Goal: Task Accomplishment & Management: Manage account settings

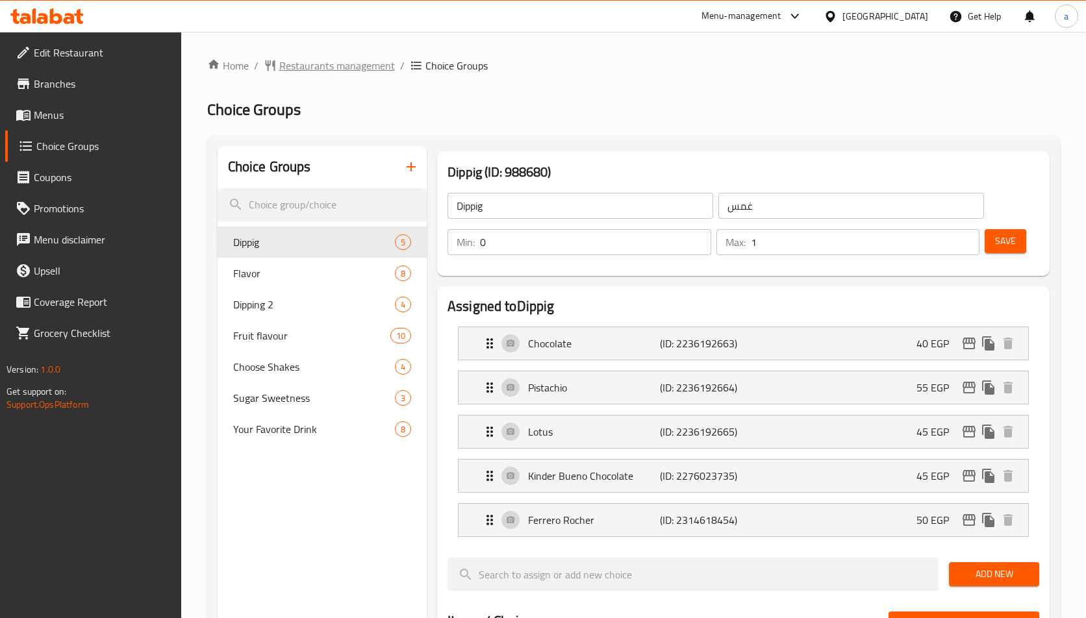
click at [368, 69] on span "Restaurants management" at bounding box center [337, 66] width 116 height 16
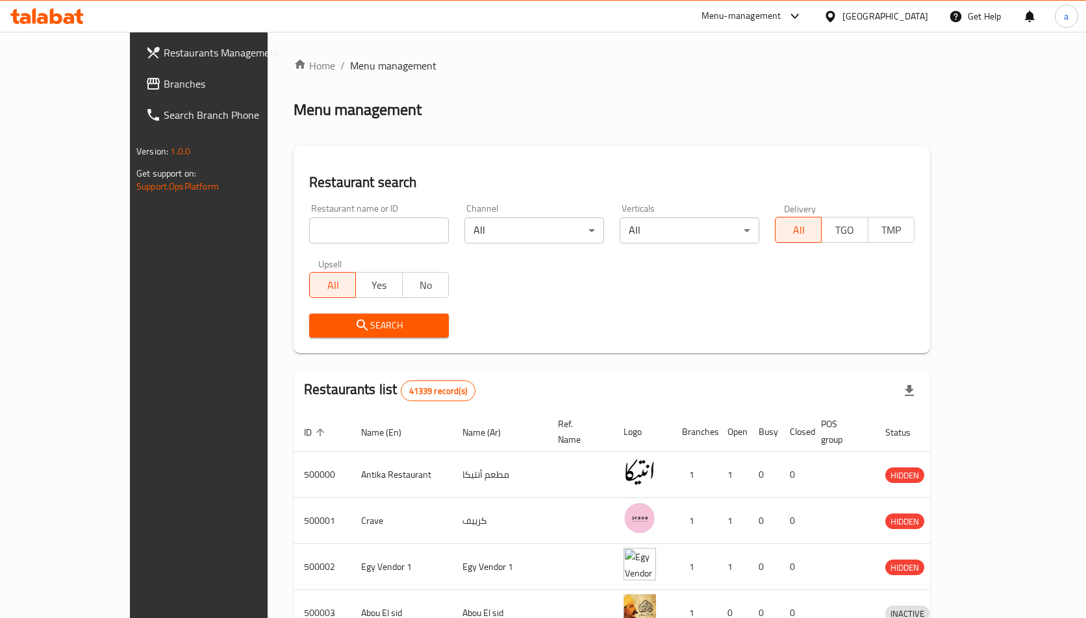
click at [164, 79] on span "Branches" at bounding box center [232, 84] width 137 height 16
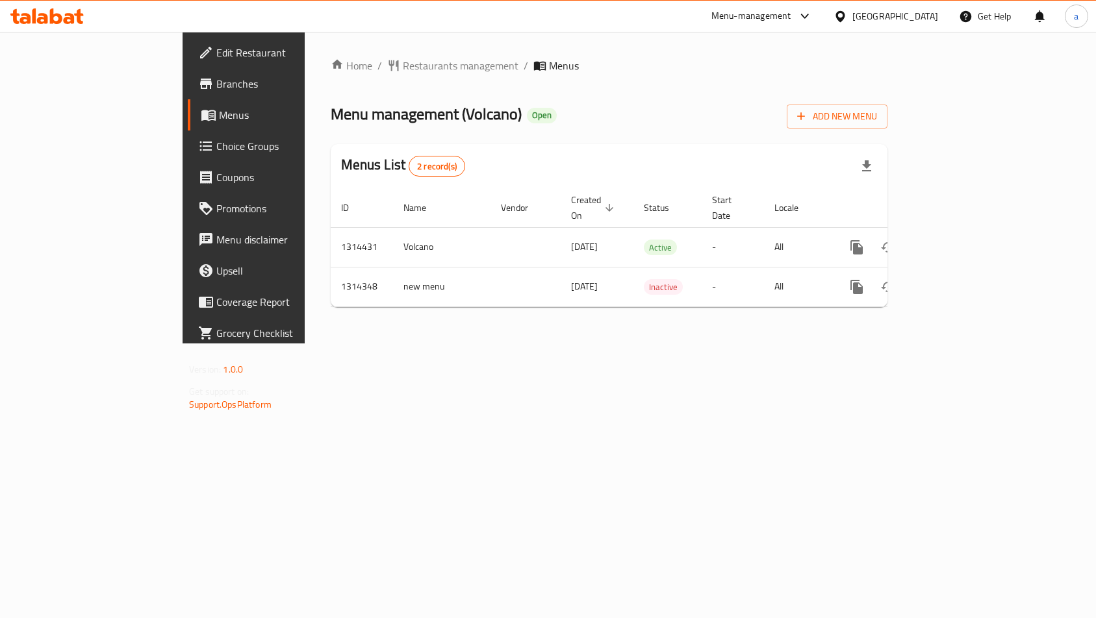
click at [188, 157] on link "Choice Groups" at bounding box center [277, 146] width 178 height 31
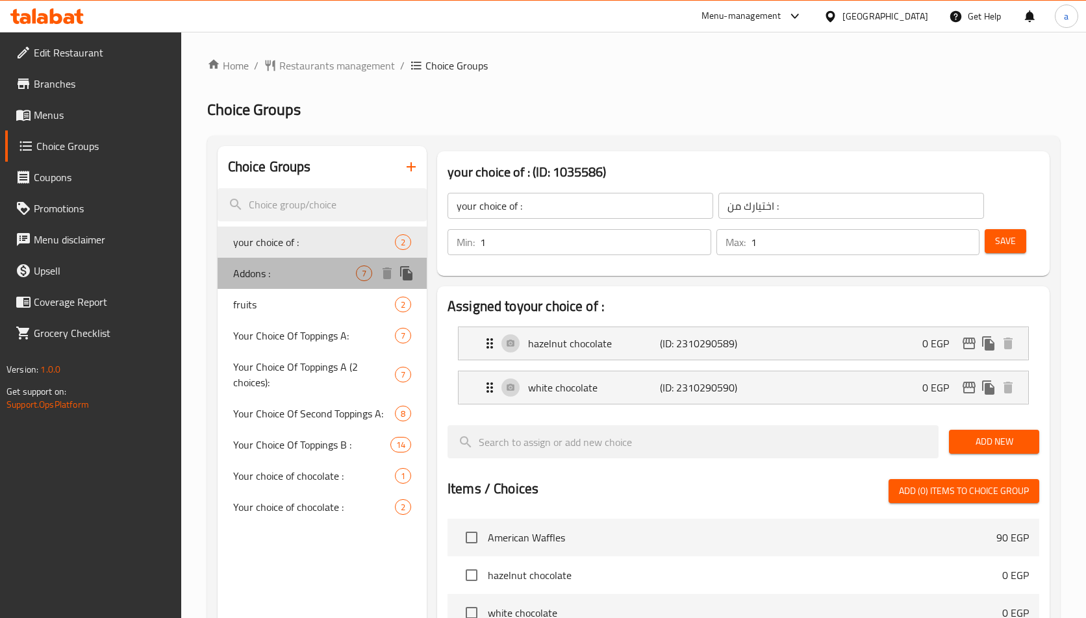
click at [318, 283] on div "Addons : 7" at bounding box center [322, 273] width 209 height 31
type input "Addons :"
type input "الإضافات"
type input "0"
type input "7"
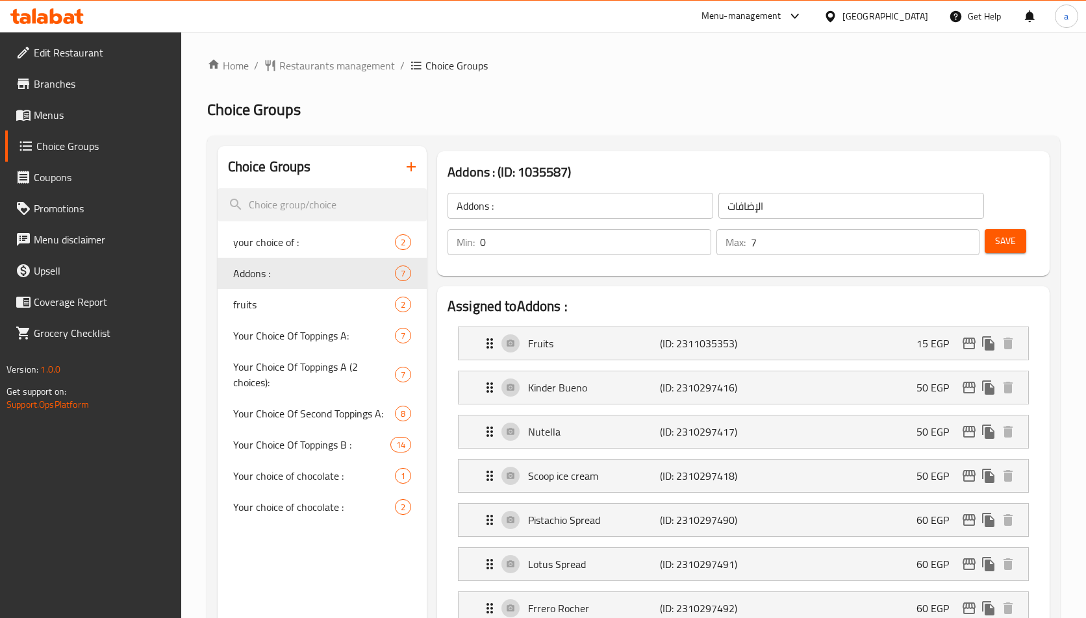
click at [596, 114] on h2 "Choice Groups" at bounding box center [633, 109] width 853 height 21
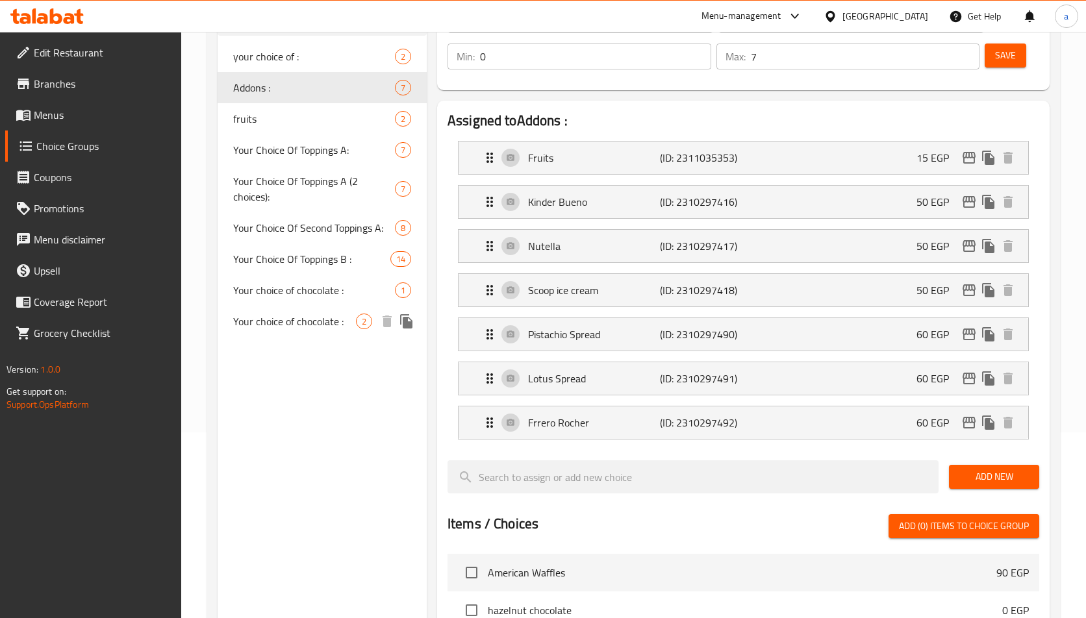
scroll to position [175, 0]
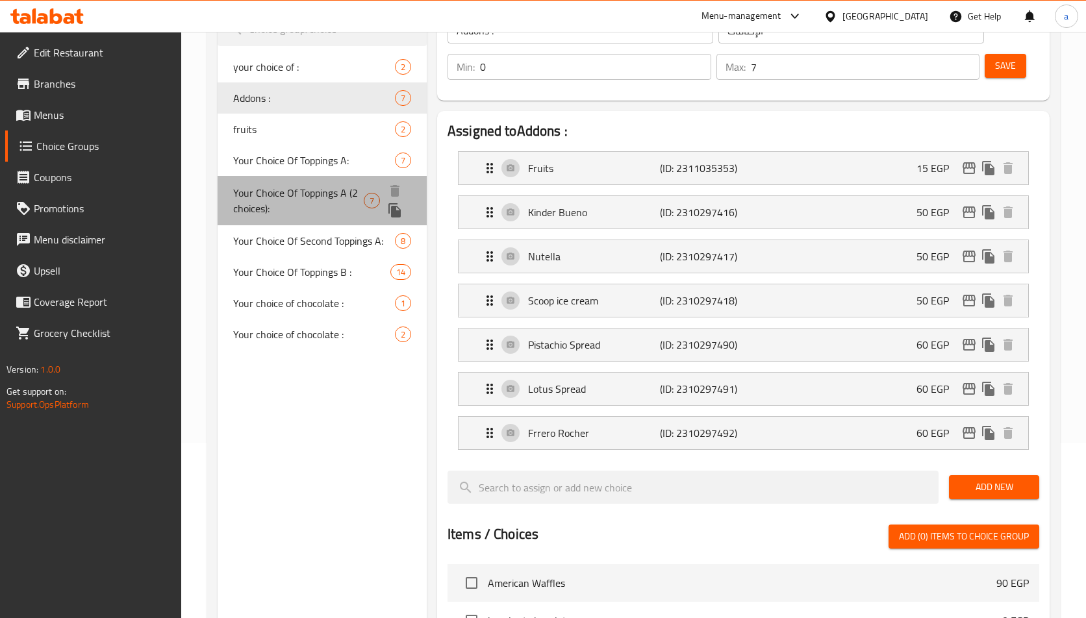
click at [272, 215] on span "Your Choice Of Toppings A (2 choices):" at bounding box center [298, 200] width 131 height 31
type input "Your Choice Of Toppings A (2 choices):"
type input "اختيارك من اضافات أي (اختيارين):"
type input "1"
type input "2"
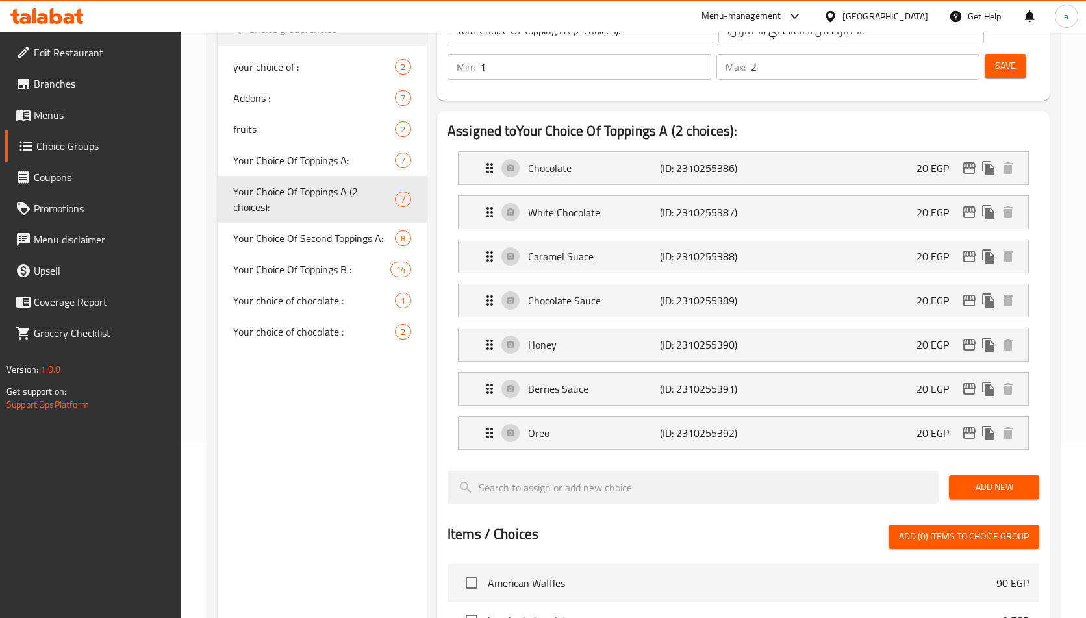
click at [535, 116] on div "Assigned to Your Choice Of Toppings A (2 choices): Chocolate (ID: 2310255386) 2…" at bounding box center [743, 525] width 612 height 829
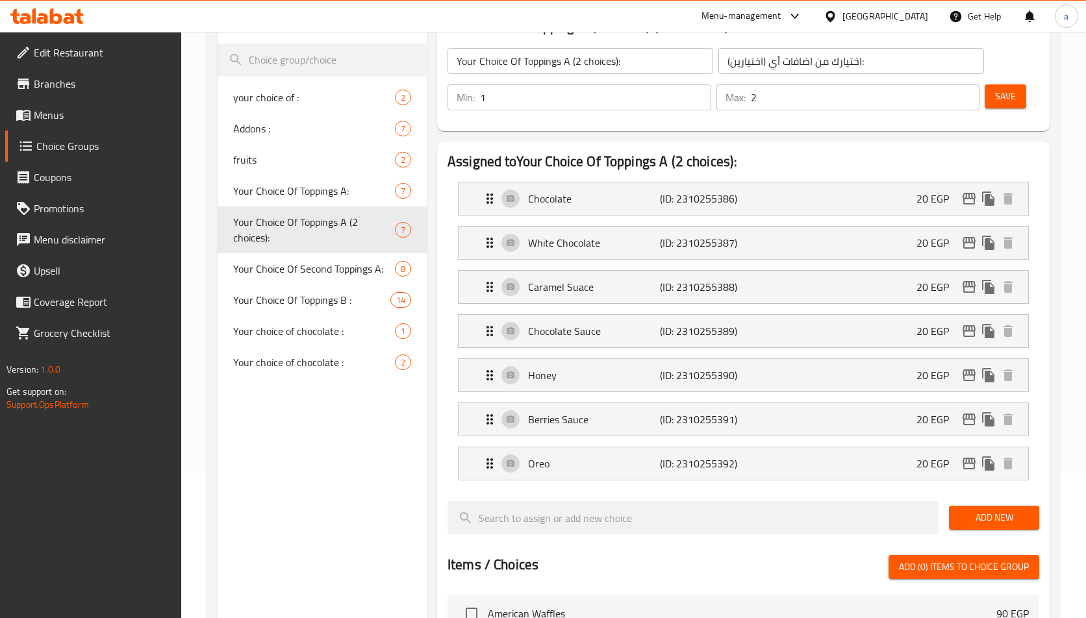
scroll to position [110, 0]
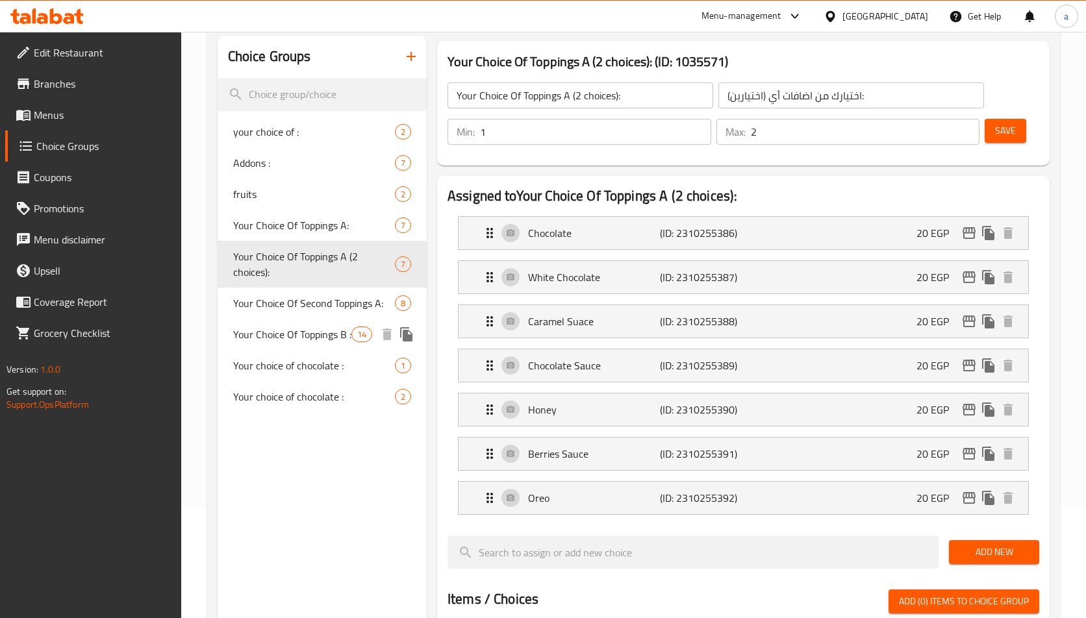
click at [292, 336] on span "Your Choice Of Toppings B :" at bounding box center [292, 335] width 118 height 16
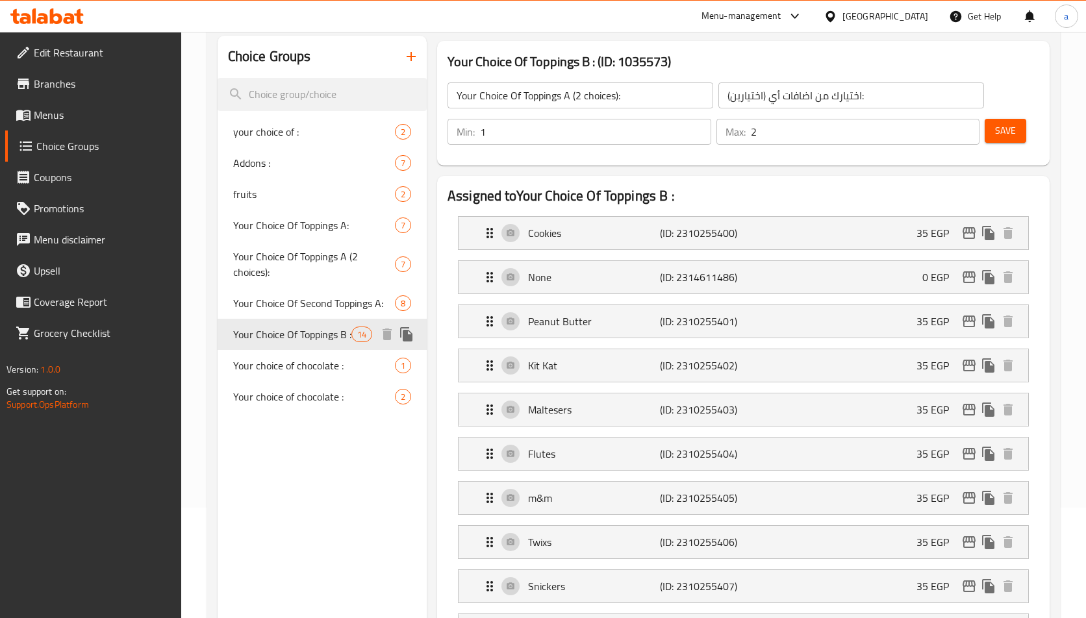
type input "Your Choice Of Toppings B :"
type input "اختيارك من اضافات بي :"
type input "1"
click at [520, 186] on h2 "Assigned to Your Choice Of Toppings B :" at bounding box center [744, 195] width 592 height 19
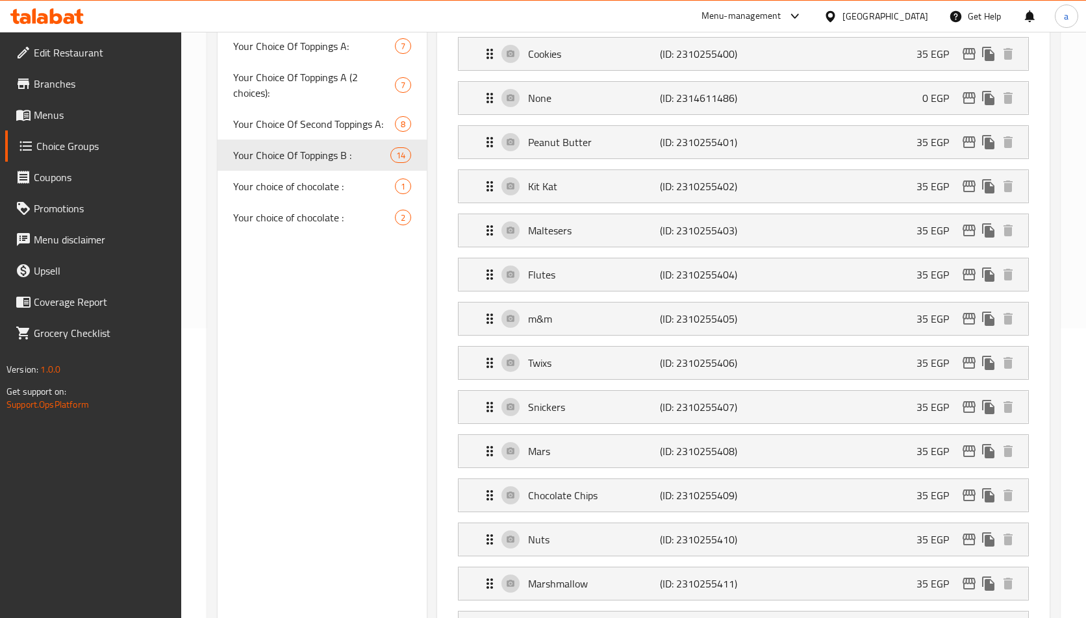
scroll to position [0, 0]
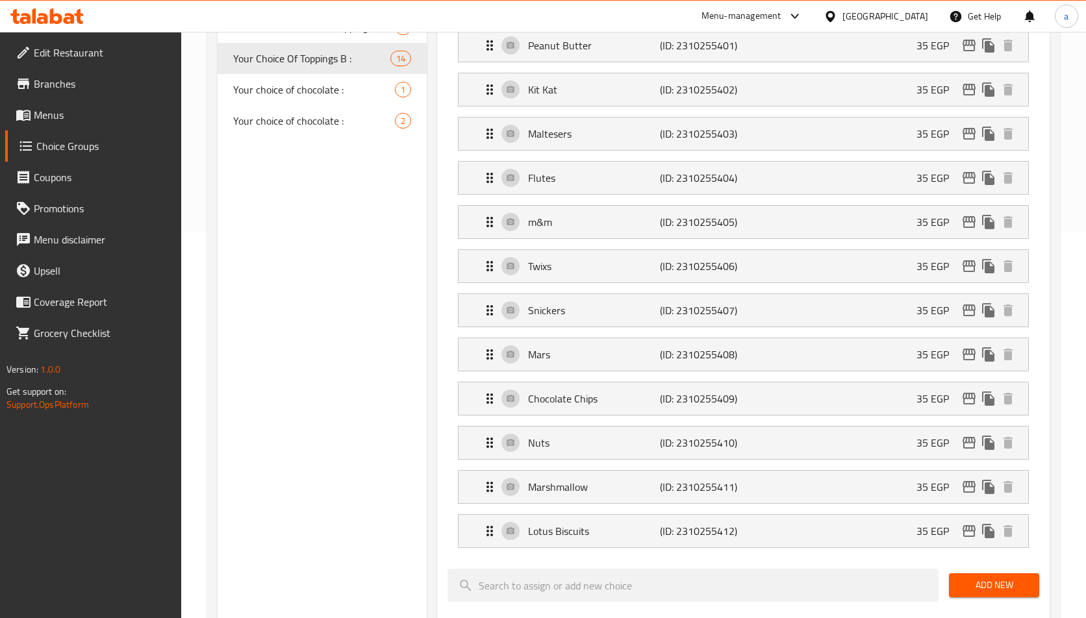
scroll to position [130, 0]
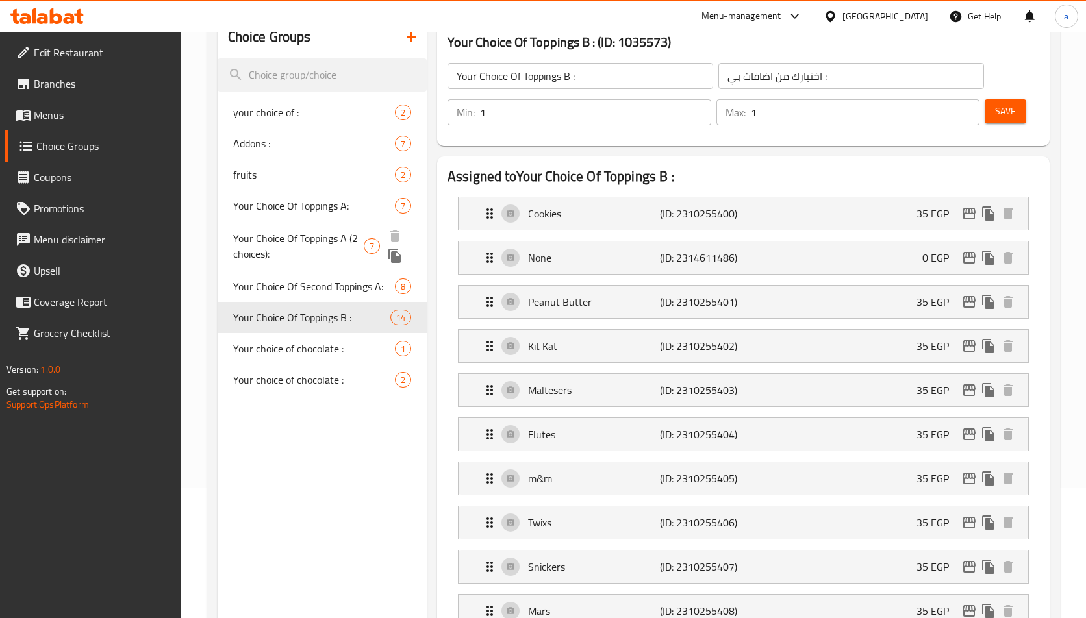
click at [286, 240] on span "Your Choice Of Toppings A (2 choices):" at bounding box center [298, 246] width 131 height 31
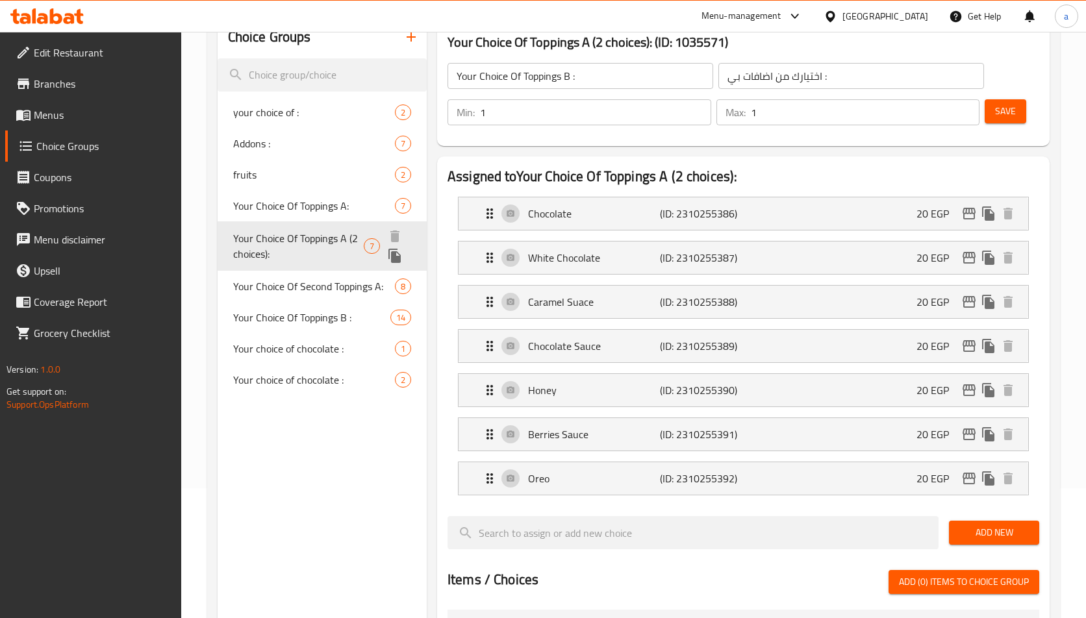
type input "Your Choice Of Toppings A (2 choices):"
type input "اختيارك من اضافات أي (اختيارين):"
type input "2"
click at [279, 129] on div "Addons : 7" at bounding box center [322, 143] width 209 height 31
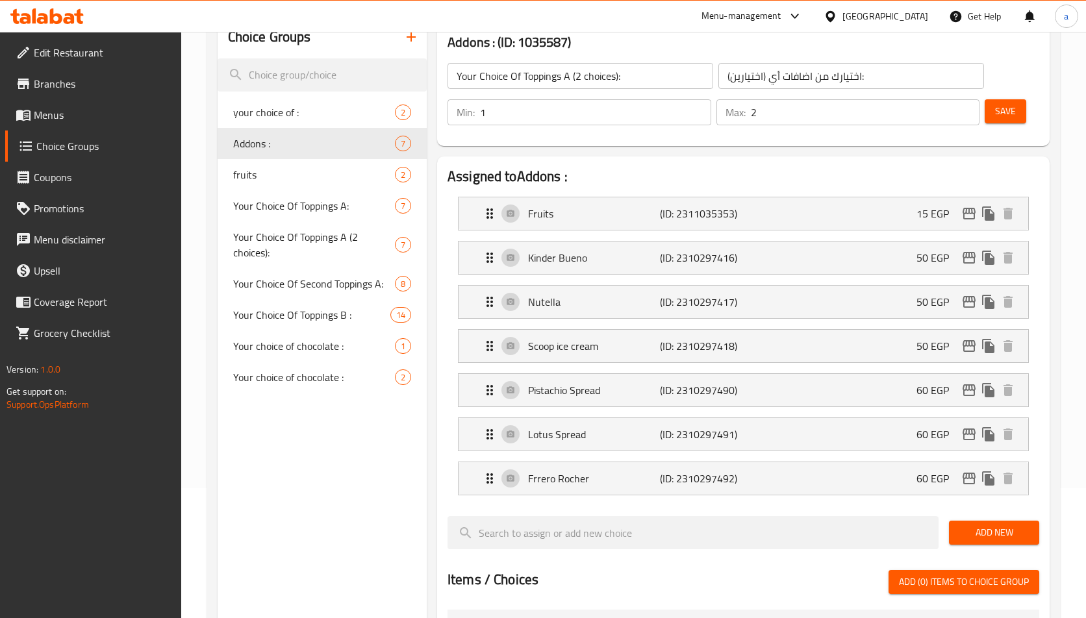
type input "Addons :"
type input "الإضافات"
type input "0"
type input "7"
click at [496, 149] on div "Addons : (ID: 1035587) Addons : ​ الإضافات ​ Min: 0 ​ Max: 7 ​ Save" at bounding box center [743, 83] width 623 height 135
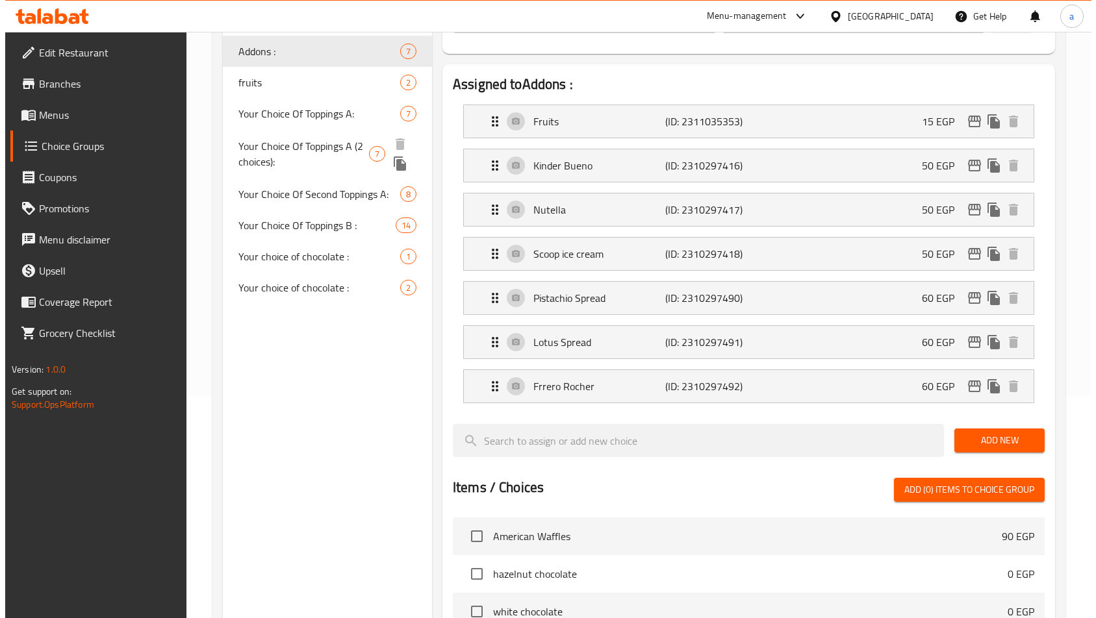
scroll to position [0, 0]
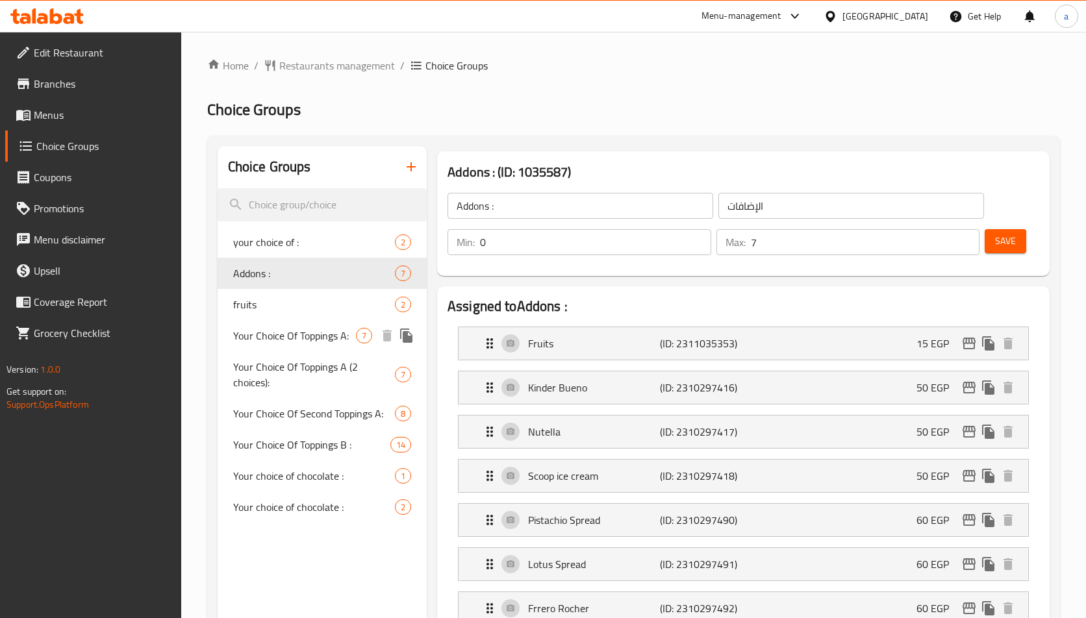
click at [285, 347] on div "Your Choice Of Toppings A: 7" at bounding box center [322, 335] width 209 height 31
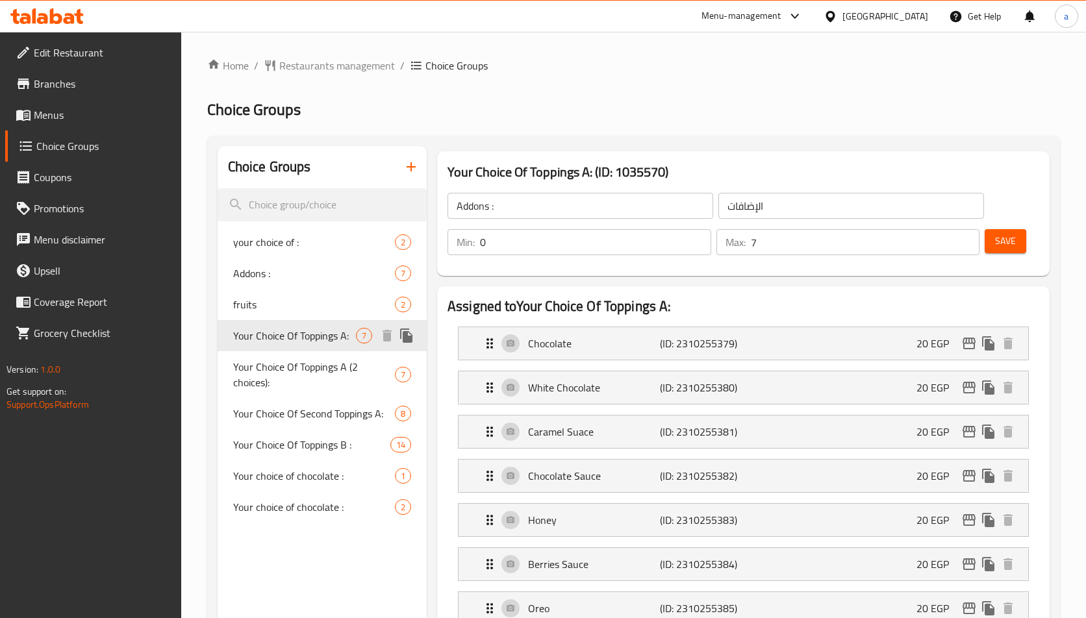
type input "Your Choice Of Toppings A:"
type input "اختيارك من اضافات أي :"
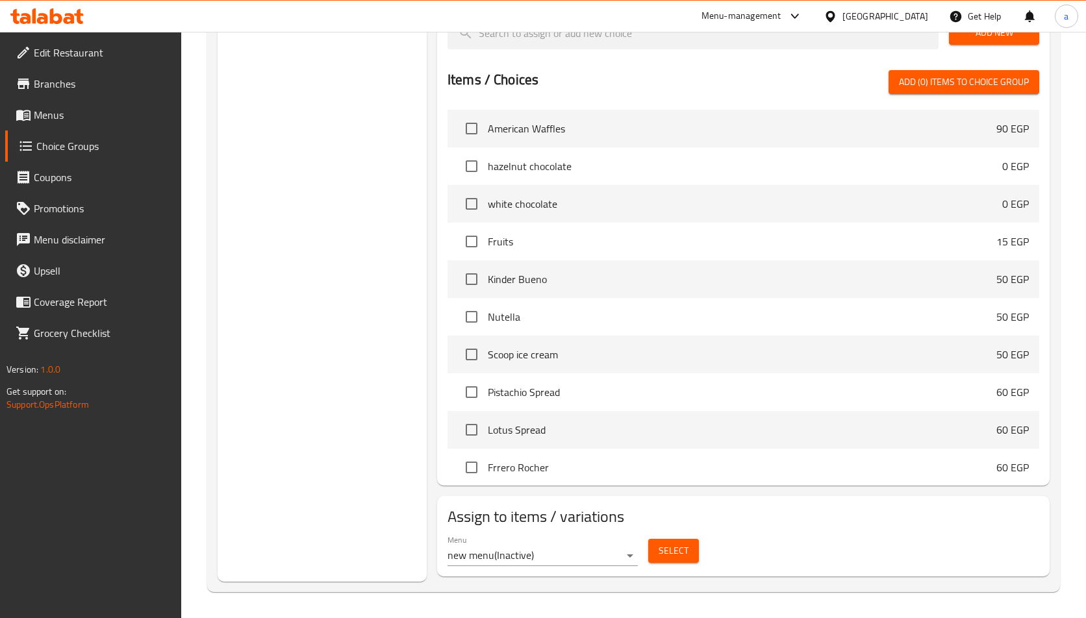
scroll to position [110, 0]
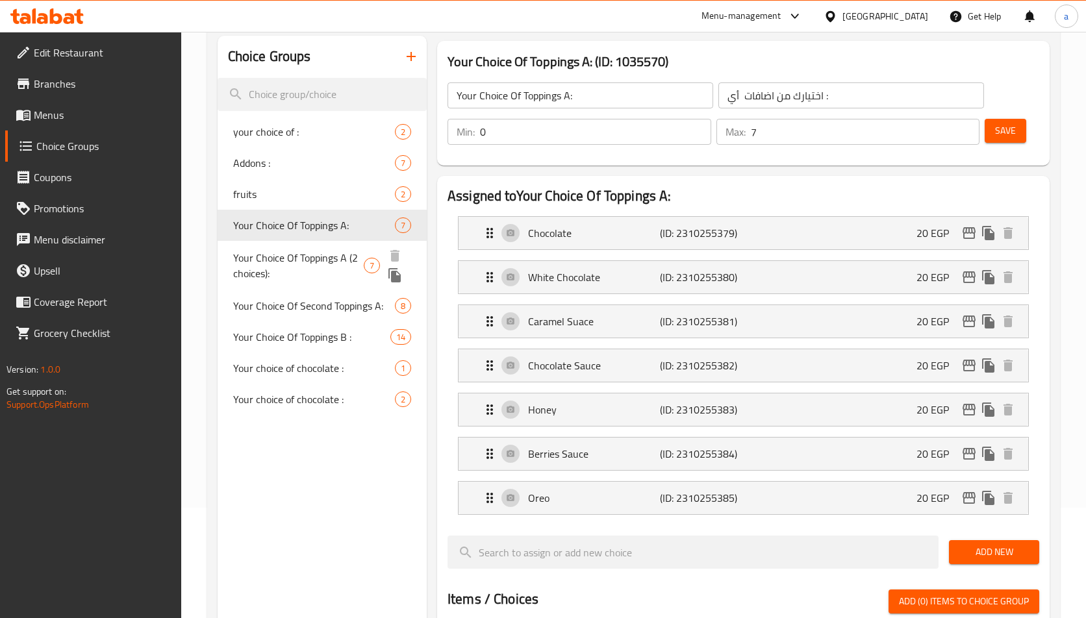
drag, startPoint x: 301, startPoint y: 261, endPoint x: 381, endPoint y: 201, distance: 99.8
click at [301, 261] on span "Your Choice Of Toppings A (2 choices):" at bounding box center [298, 265] width 131 height 31
type input "Your Choice Of Toppings A (2 choices):"
type input "اختيارك من اضافات أي (اختيارين):"
type input "1"
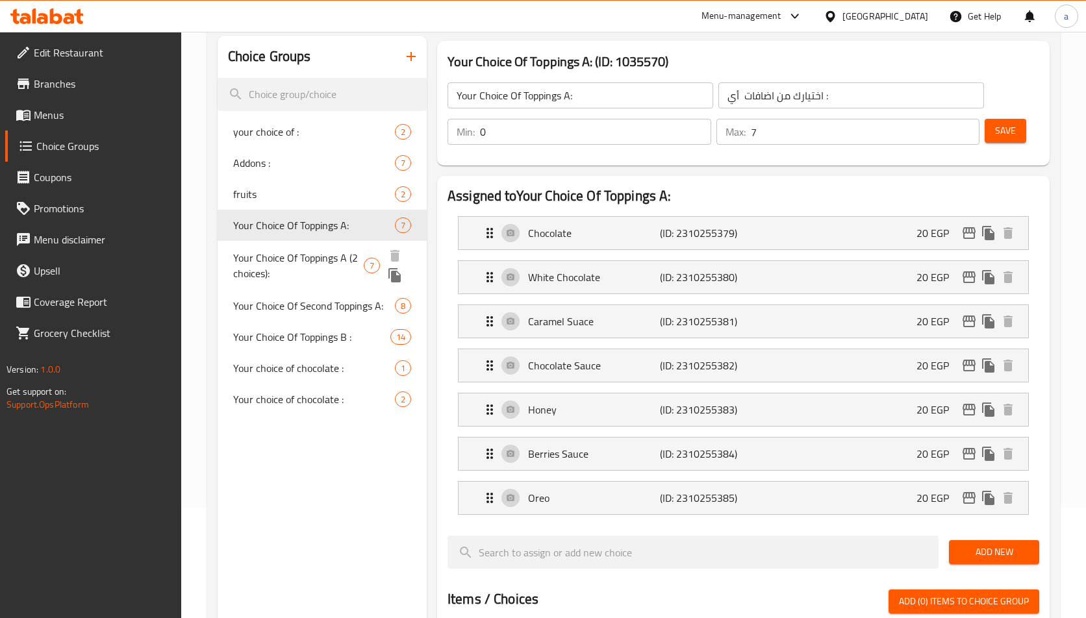
type input "2"
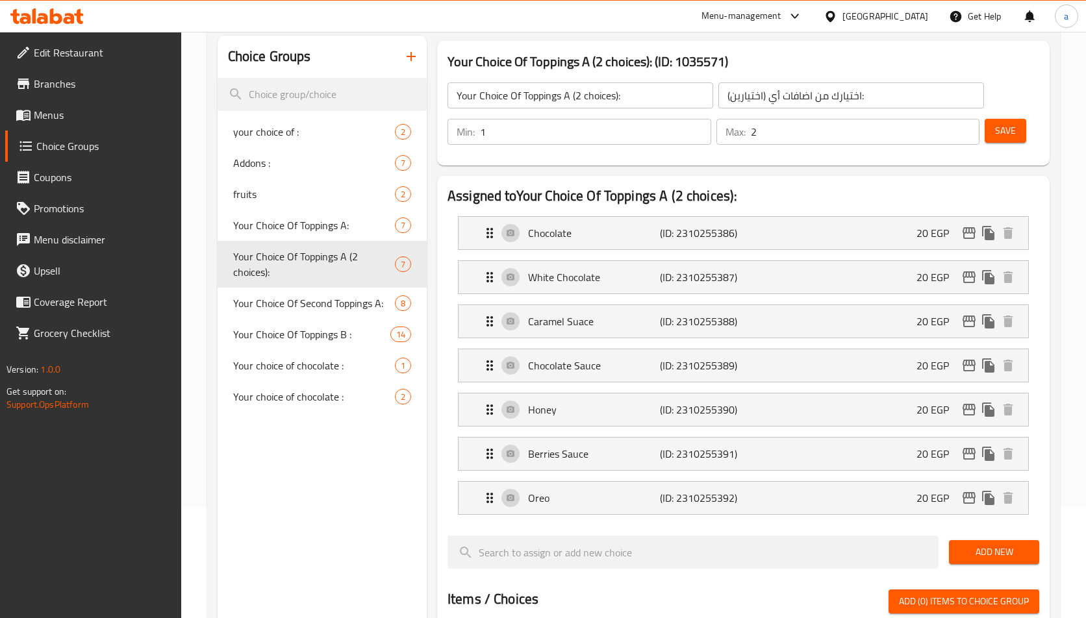
click at [575, 46] on div "Your Choice Of Toppings A (2 choices): (ID: 1035571) Your Choice Of Toppings A …" at bounding box center [743, 103] width 612 height 125
drag, startPoint x: 244, startPoint y: 339, endPoint x: 307, endPoint y: 435, distance: 114.0
click at [244, 339] on span "Your Choice Of Toppings B :" at bounding box center [292, 335] width 118 height 16
type input "Your Choice Of Toppings B :"
type input "اختيارك من اضافات بي :"
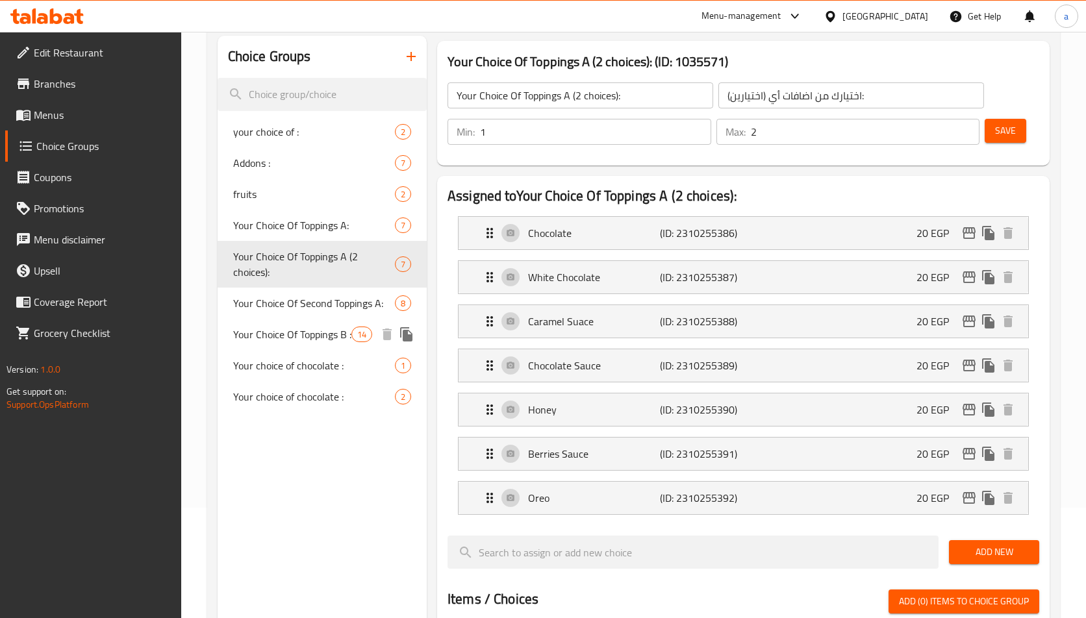
type input "1"
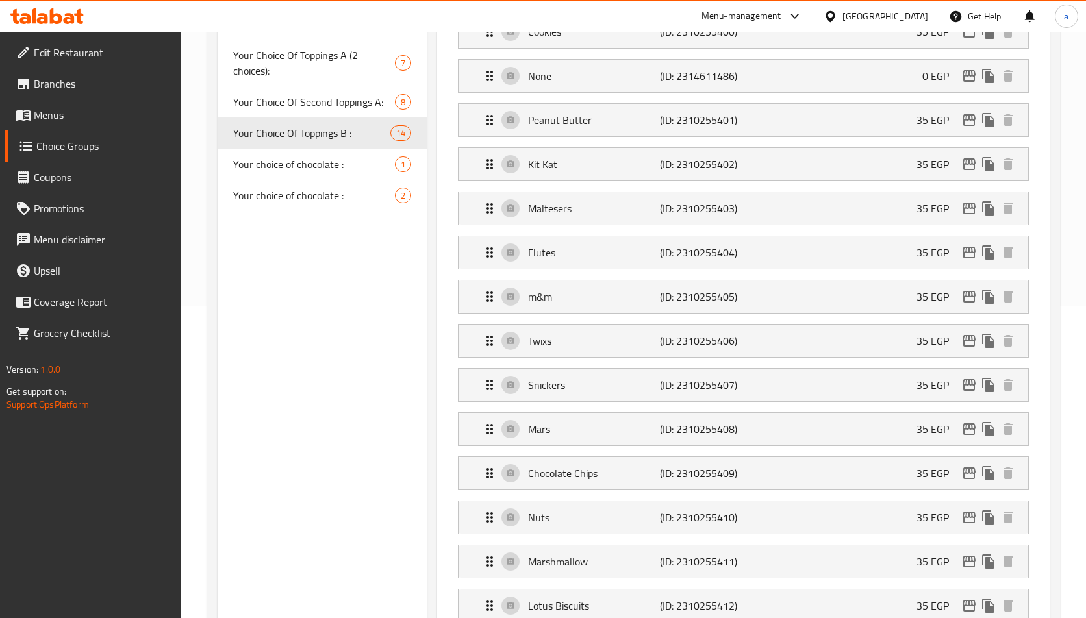
scroll to position [0, 0]
